Goal: Transaction & Acquisition: Purchase product/service

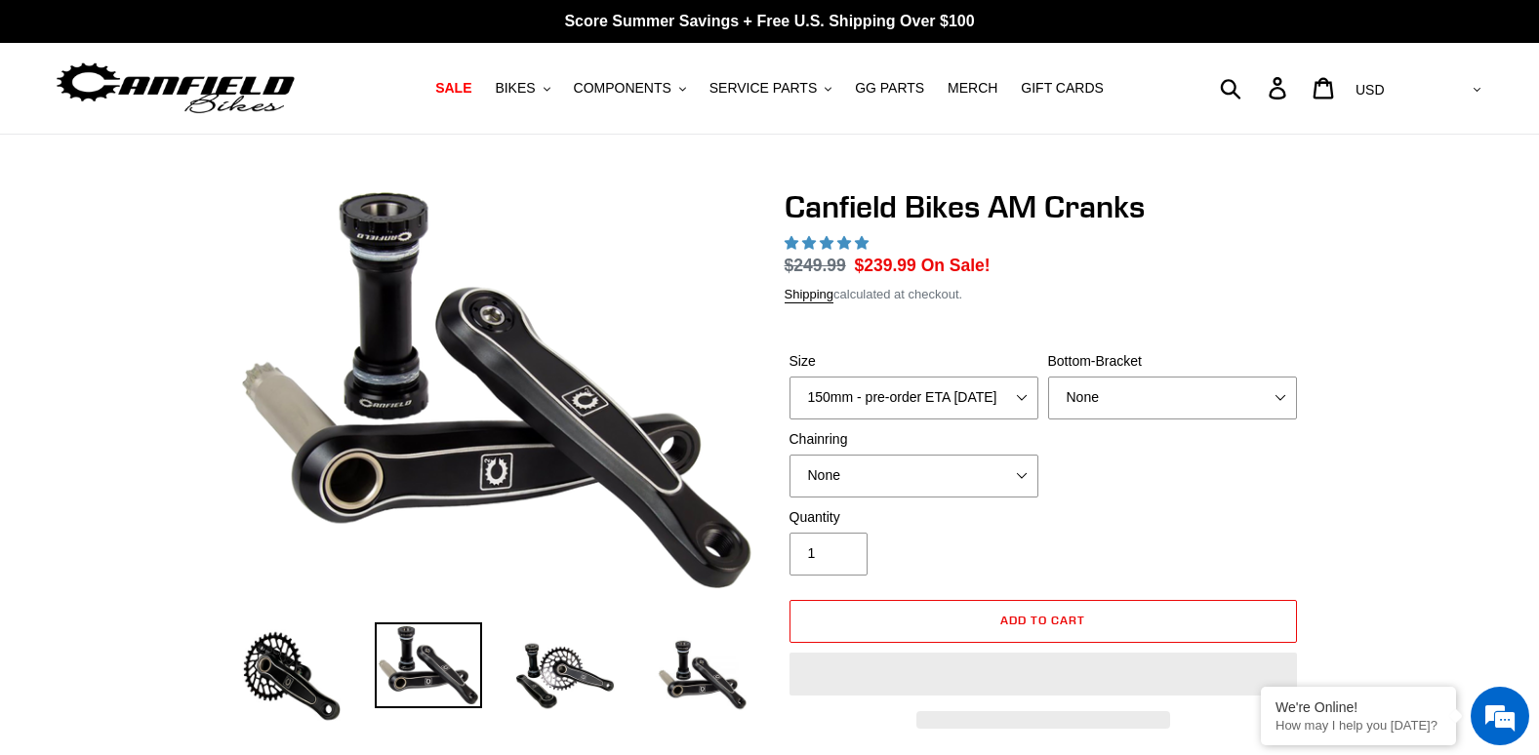
select select "highest-rating"
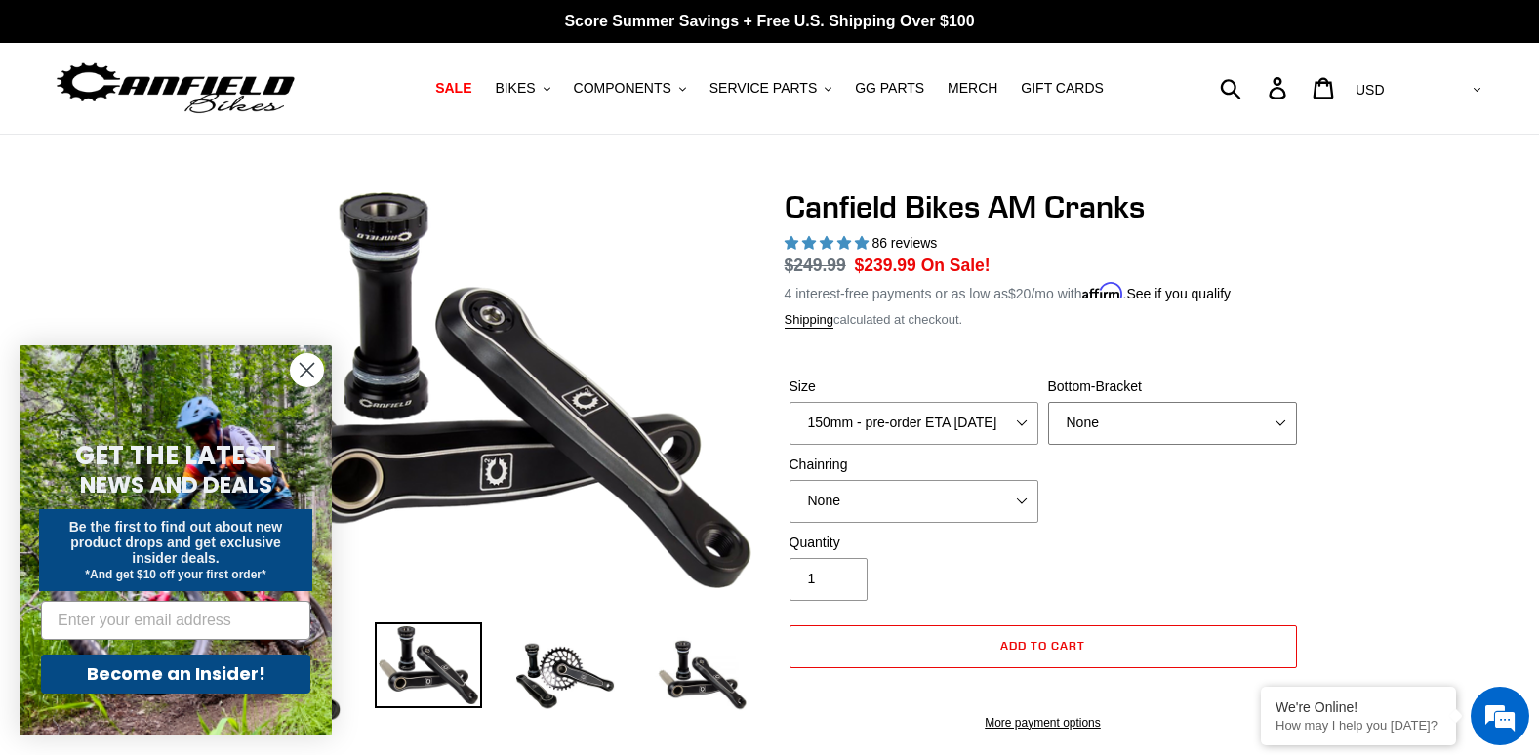
click at [1286, 419] on select "None BSA Threaded 68/73mm Press Fit PF92" at bounding box center [1172, 423] width 249 height 43
click at [1283, 420] on select "None BSA Threaded 68/73mm Press Fit PF92" at bounding box center [1172, 423] width 249 height 43
click at [1283, 419] on select "None BSA Threaded 68/73mm Press Fit PF92" at bounding box center [1172, 423] width 249 height 43
select select "Press Fit PF92"
click at [1048, 402] on select "None BSA Threaded 68/73mm Press Fit PF92" at bounding box center [1172, 423] width 249 height 43
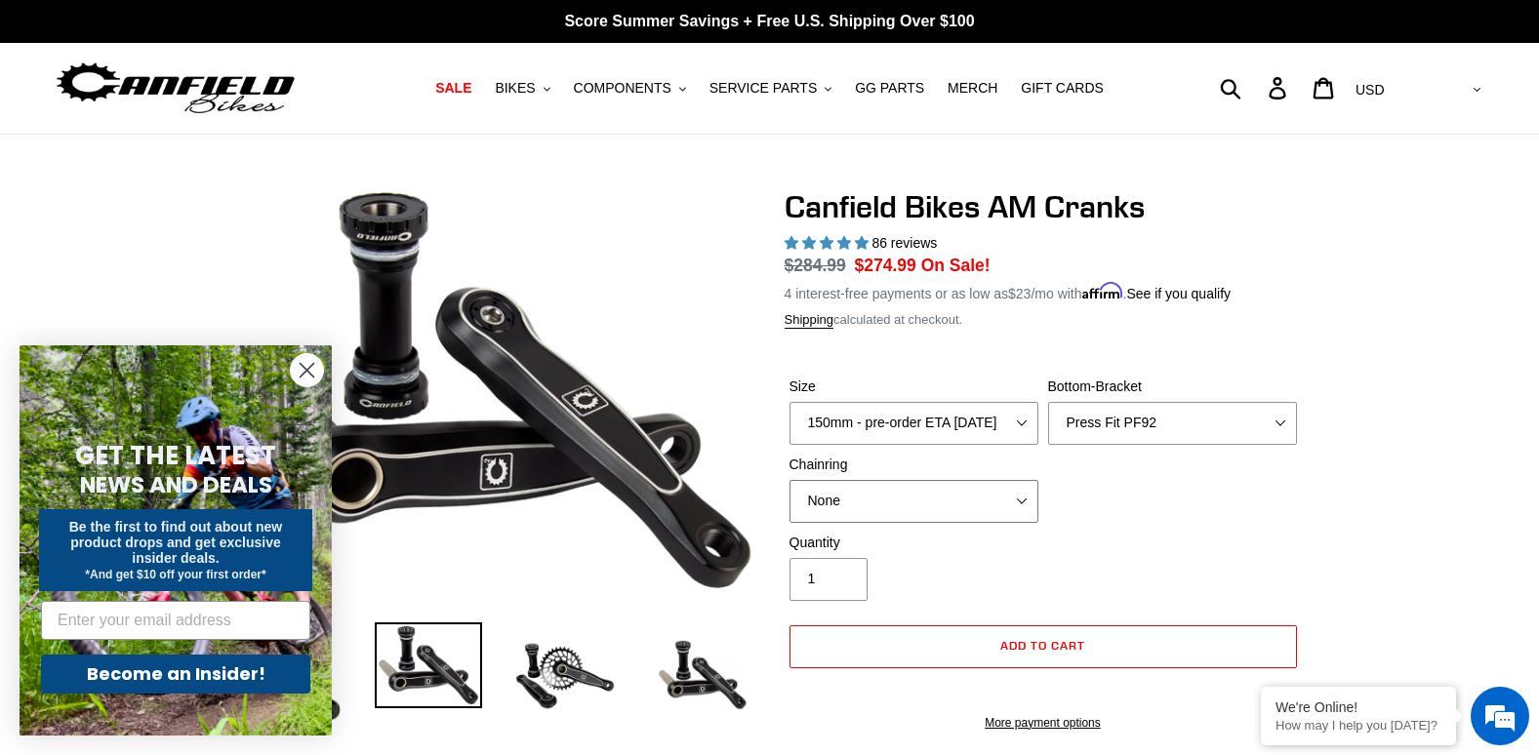
click at [1016, 498] on select "None 30t Round (Boost 148) 30t Oval (Boost 148) 32t Round (Boost 148) 32t Oval …" at bounding box center [913, 501] width 249 height 43
select select "30t Round (Boost 148)"
click at [789, 480] on select "None 30t Round (Boost 148) 30t Oval (Boost 148) 32t Round (Boost 148) 32t Oval …" at bounding box center [913, 501] width 249 height 43
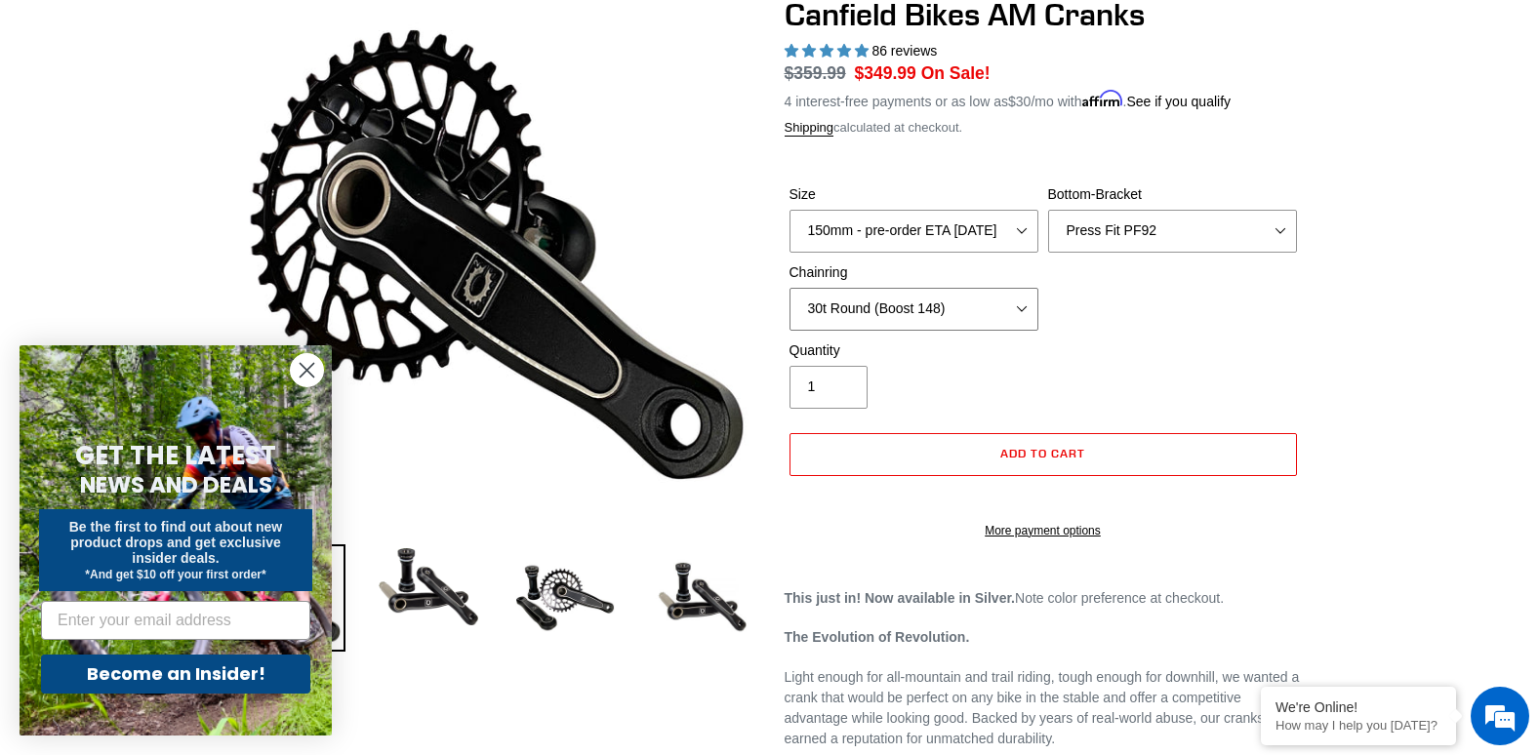
scroll to position [195, 0]
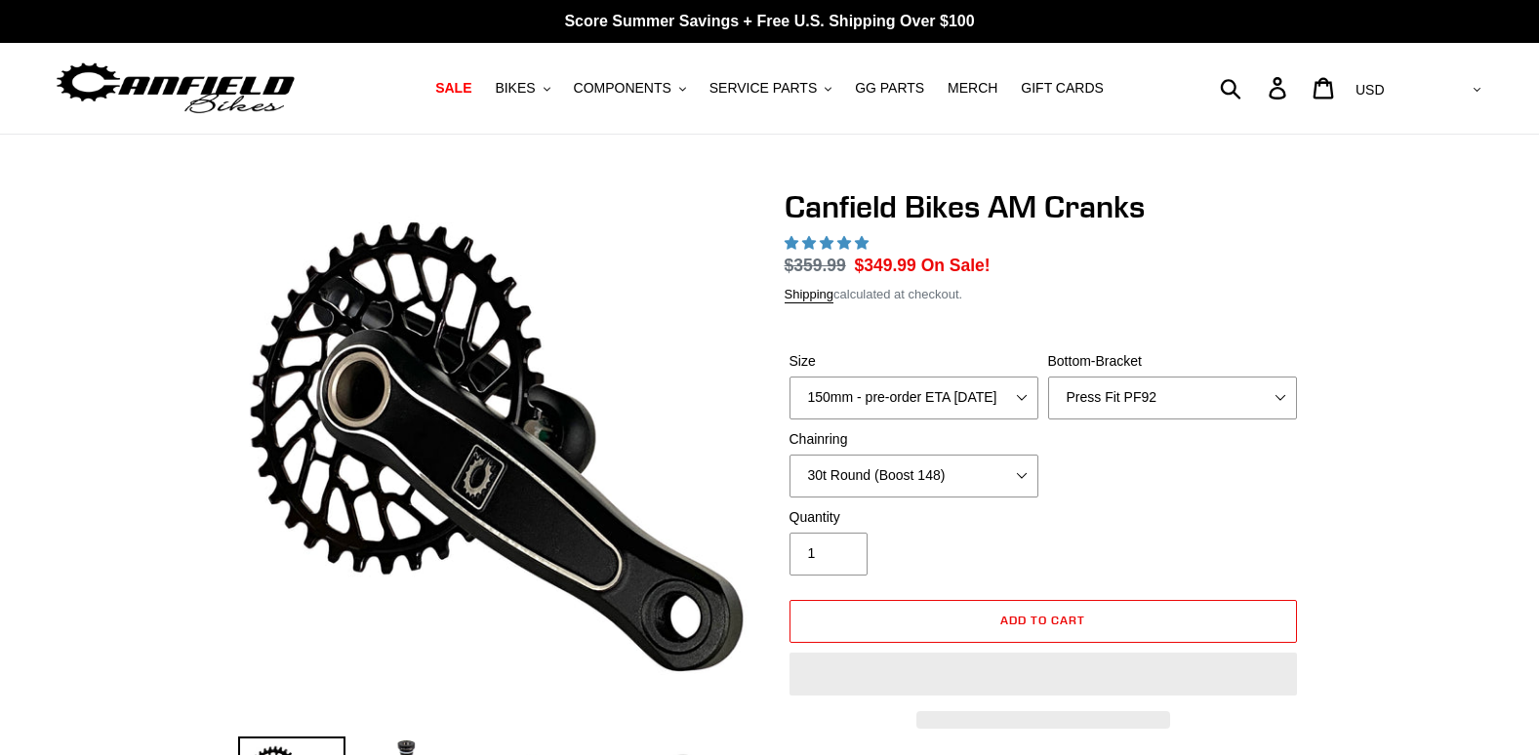
select select "highest-rating"
